Goal: Information Seeking & Learning: Find specific fact

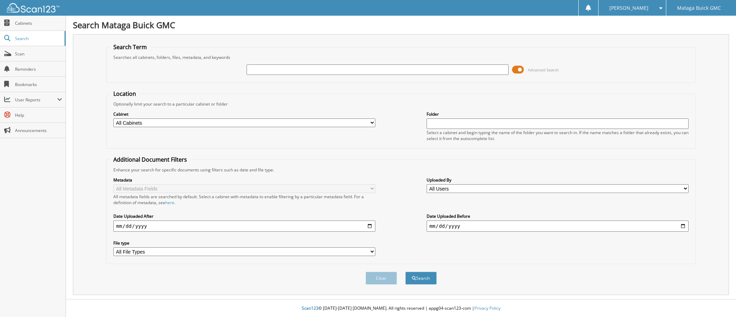
click at [429, 70] on input "text" at bounding box center [378, 70] width 262 height 10
type input "22C0050"
click at [405, 272] on button "Search" at bounding box center [420, 278] width 31 height 13
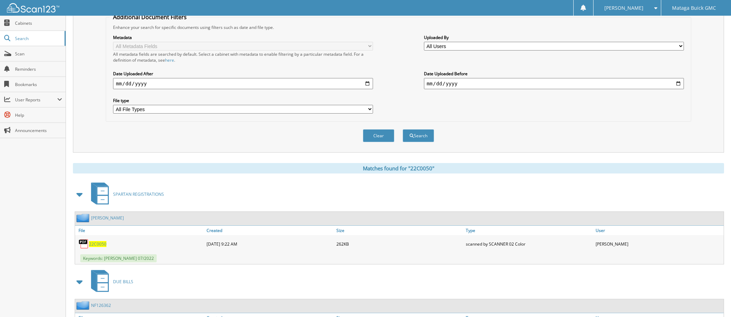
scroll to position [199, 0]
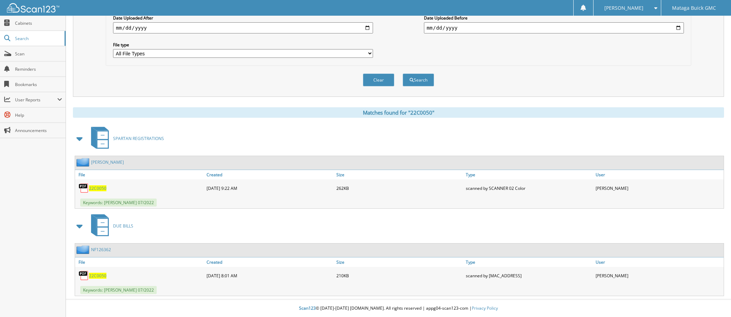
click at [98, 188] on span "22C0050" at bounding box center [97, 189] width 17 height 6
click at [107, 163] on link "[PERSON_NAME]" at bounding box center [107, 162] width 33 height 6
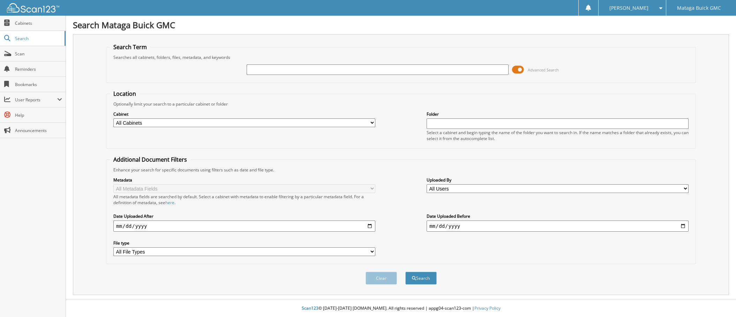
click at [356, 67] on input "text" at bounding box center [378, 70] width 262 height 10
type input "22c0050"
click at [405, 272] on button "Search" at bounding box center [420, 278] width 31 height 13
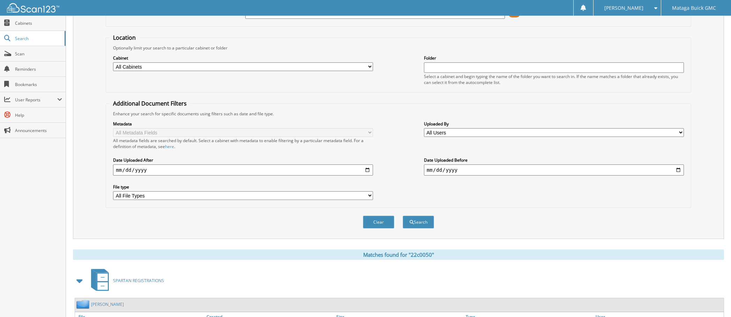
scroll to position [199, 0]
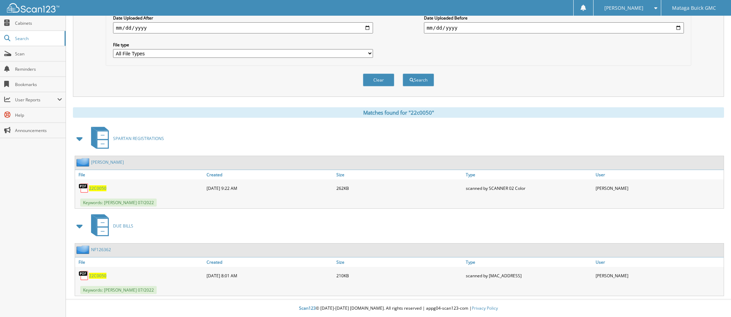
click at [115, 204] on span "Keywords: [PERSON_NAME] 07/2022" at bounding box center [118, 203] width 76 height 8
click at [100, 187] on span "22C0050" at bounding box center [97, 189] width 17 height 6
click at [103, 250] on link "NF126362" at bounding box center [101, 250] width 20 height 6
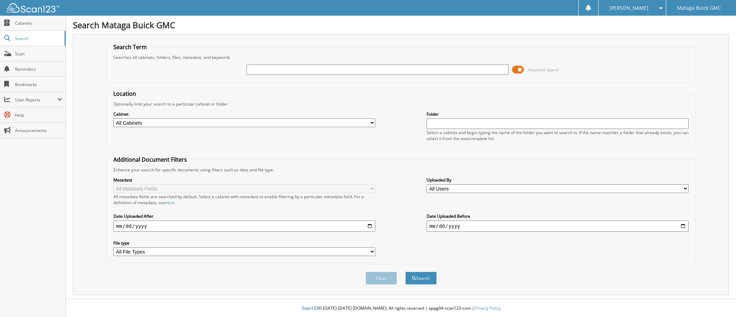
click at [440, 72] on input "text" at bounding box center [378, 70] width 262 height 10
type input "22c0050"
click at [405, 272] on button "Search" at bounding box center [420, 278] width 31 height 13
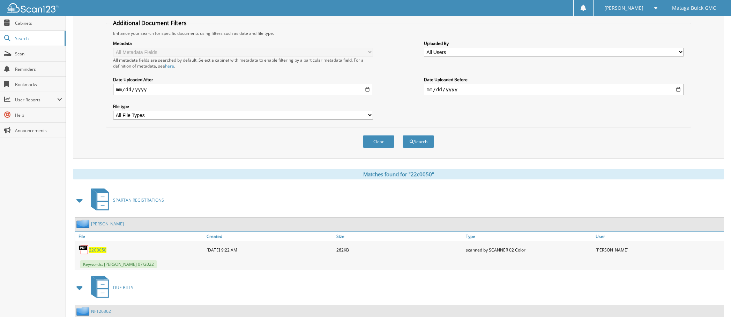
scroll to position [199, 0]
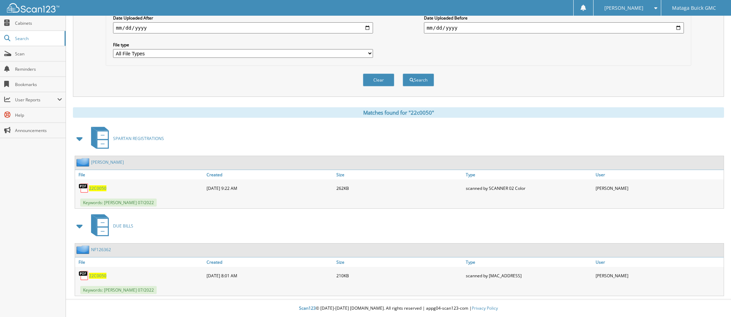
click at [103, 162] on link "[PERSON_NAME]" at bounding box center [107, 162] width 33 height 6
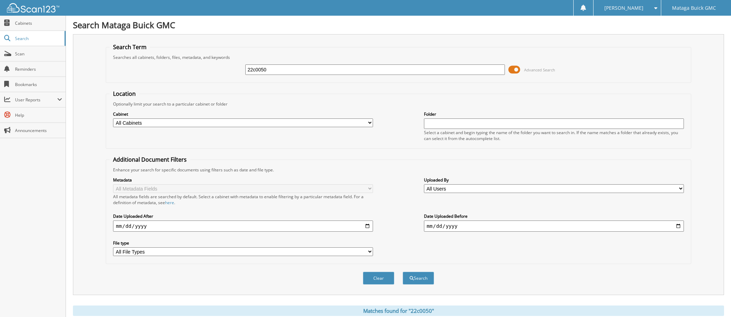
drag, startPoint x: 297, startPoint y: 66, endPoint x: 179, endPoint y: 33, distance: 122.6
click at [179, 33] on div "Search Mataga Buick GMC Search Term Searches all cabinets, folders, files, meta…" at bounding box center [398, 258] width 665 height 516
type input "jennifer luis"
click at [403, 272] on button "Search" at bounding box center [418, 278] width 31 height 13
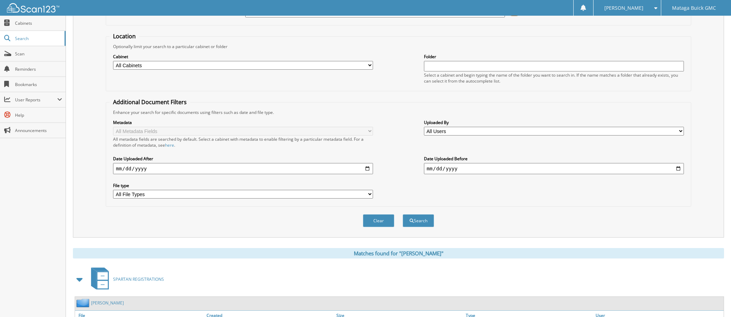
scroll to position [111, 0]
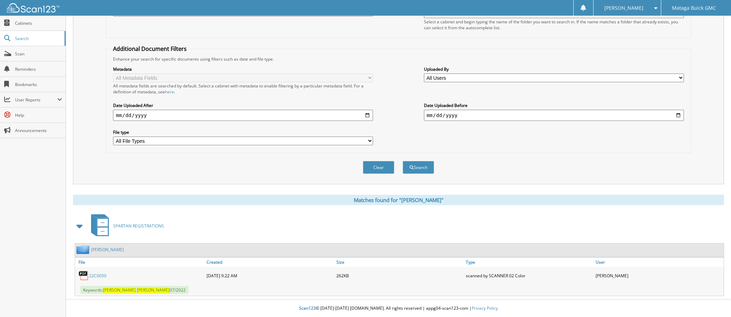
click at [95, 278] on link "22C0050" at bounding box center [97, 276] width 17 height 6
click at [89, 273] on link "22C0050" at bounding box center [97, 276] width 17 height 6
